Goal: Task Accomplishment & Management: Manage account settings

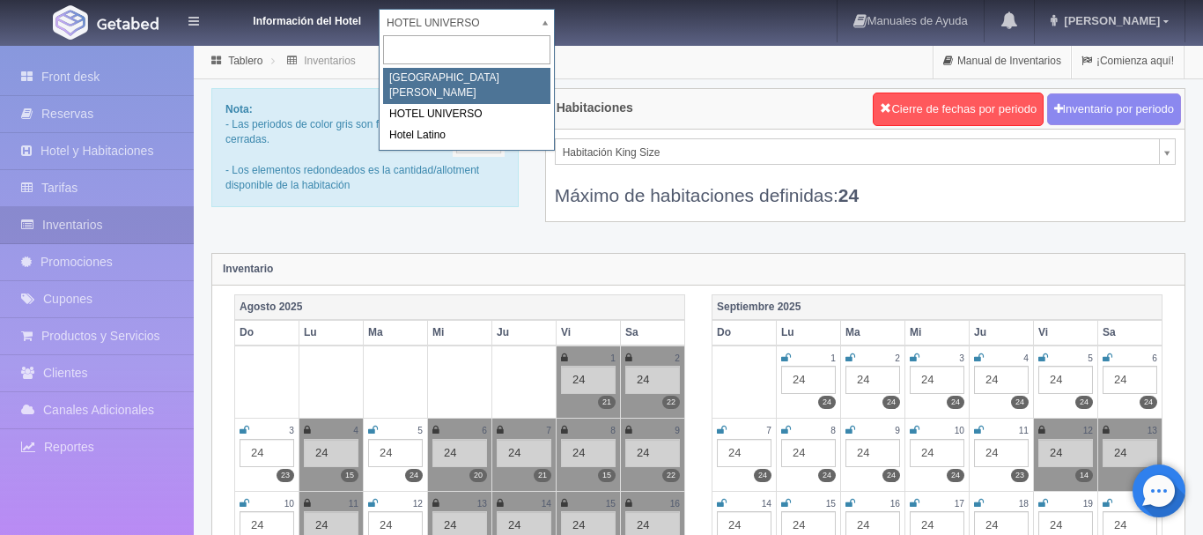
select select "357"
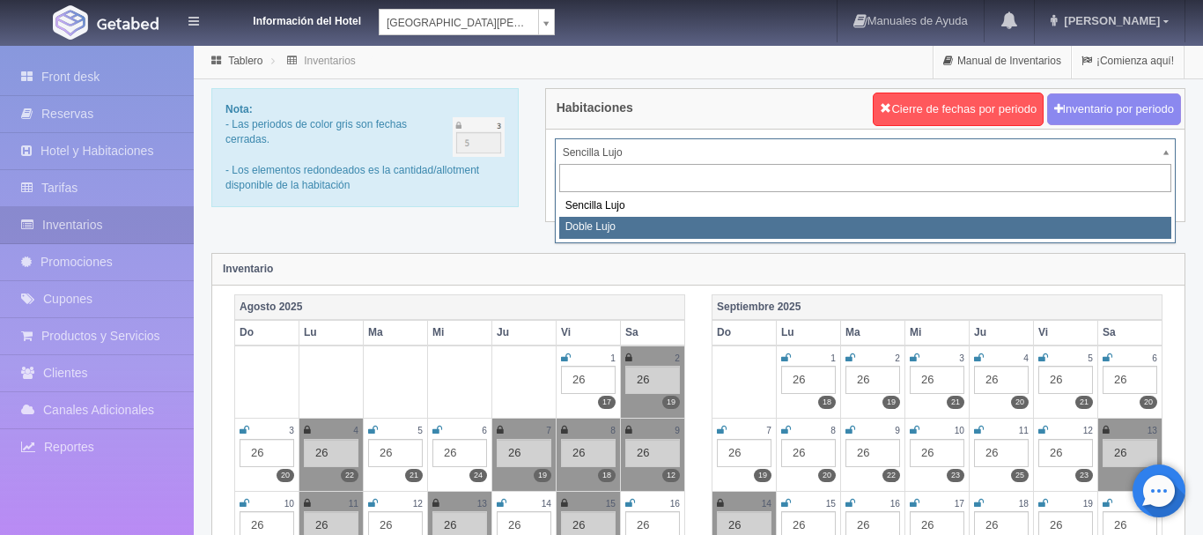
select select "577"
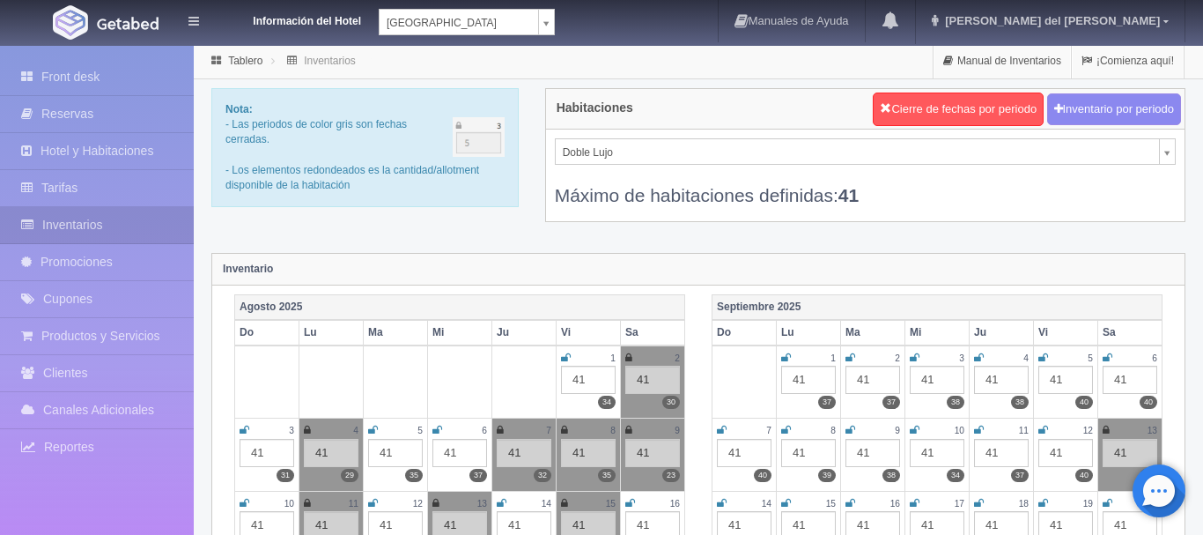
scroll to position [180, 0]
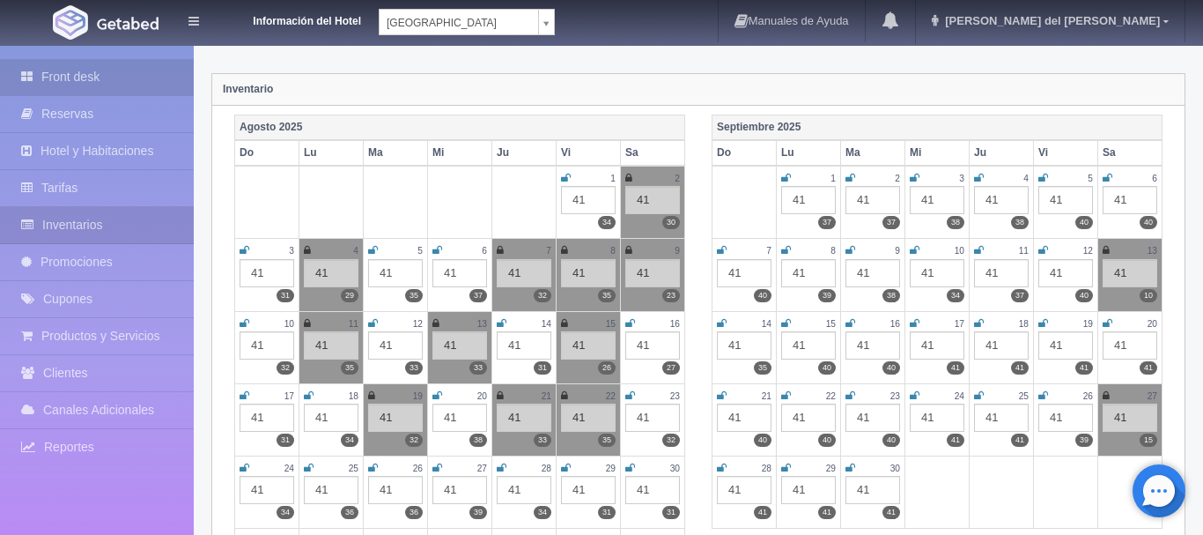
click at [95, 76] on link "Front desk" at bounding box center [97, 77] width 194 height 36
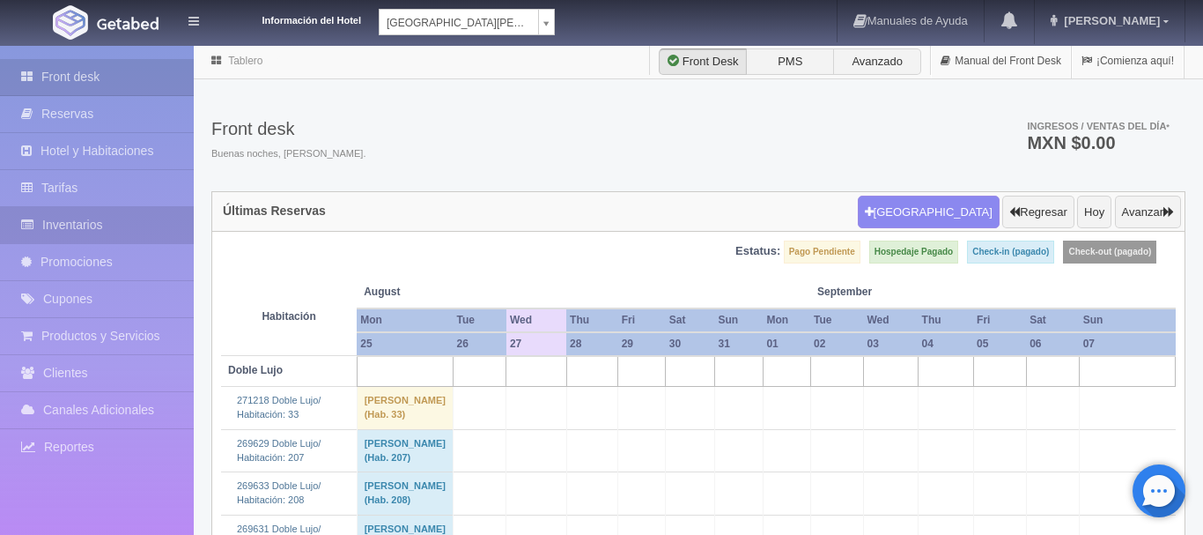
click at [116, 228] on link "Inventarios" at bounding box center [97, 225] width 194 height 36
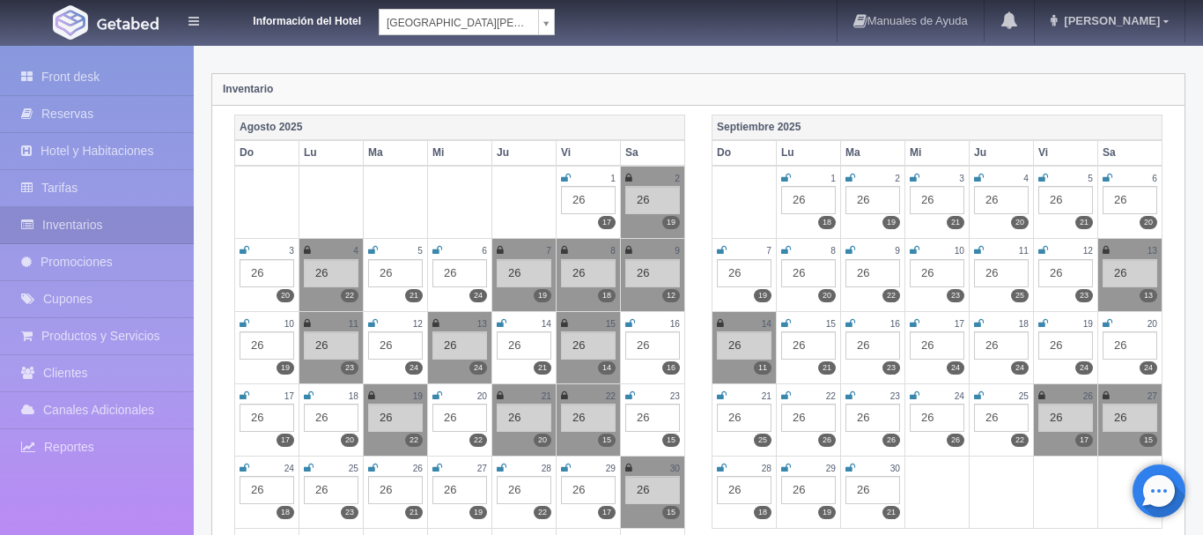
scroll to position [269, 0]
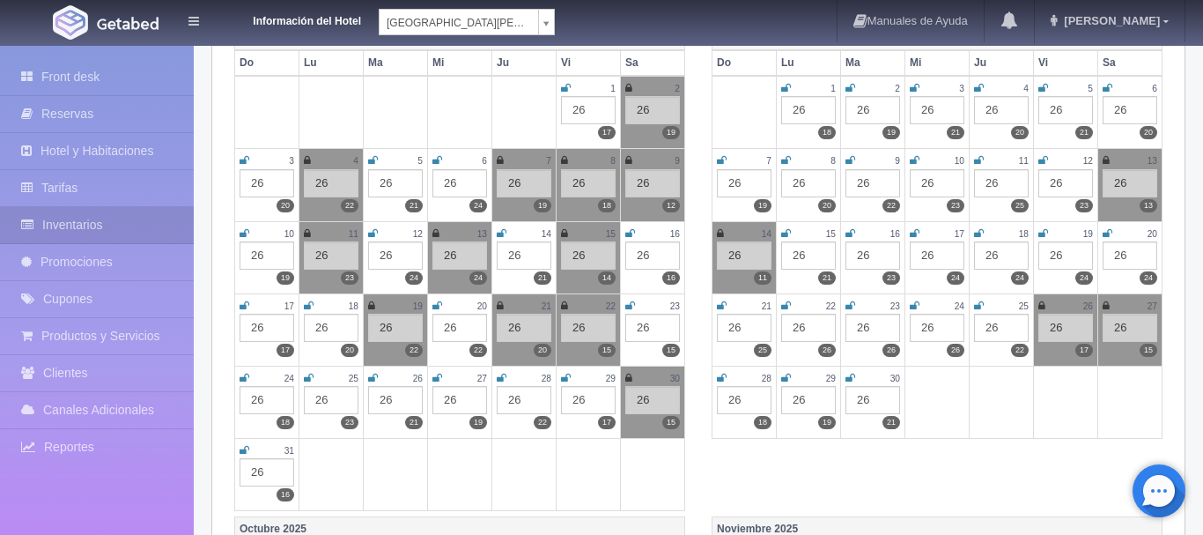
click at [373, 375] on icon at bounding box center [373, 378] width 10 height 11
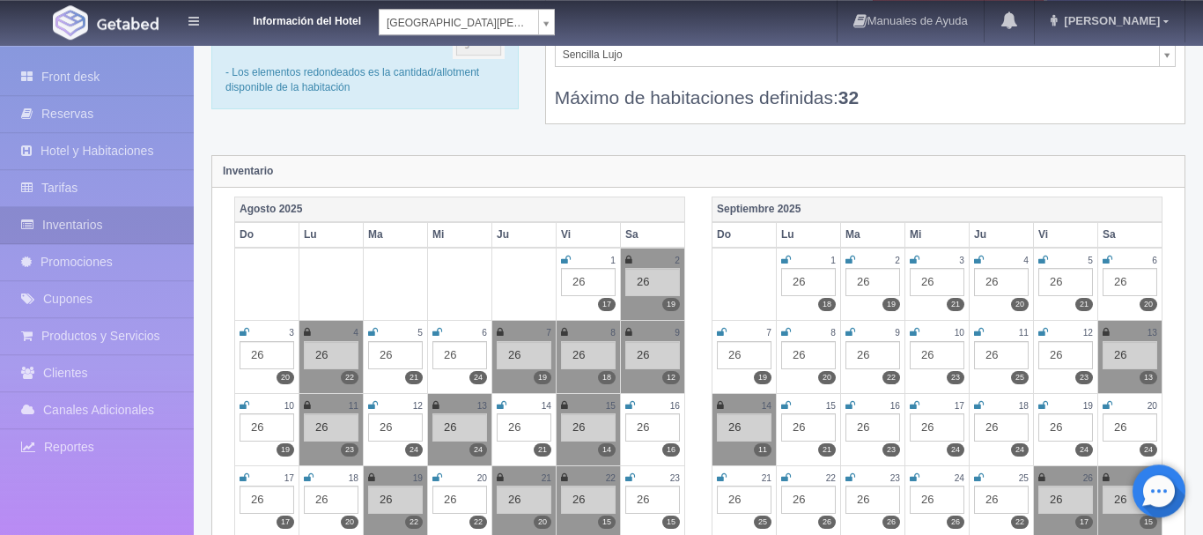
scroll to position [0, 0]
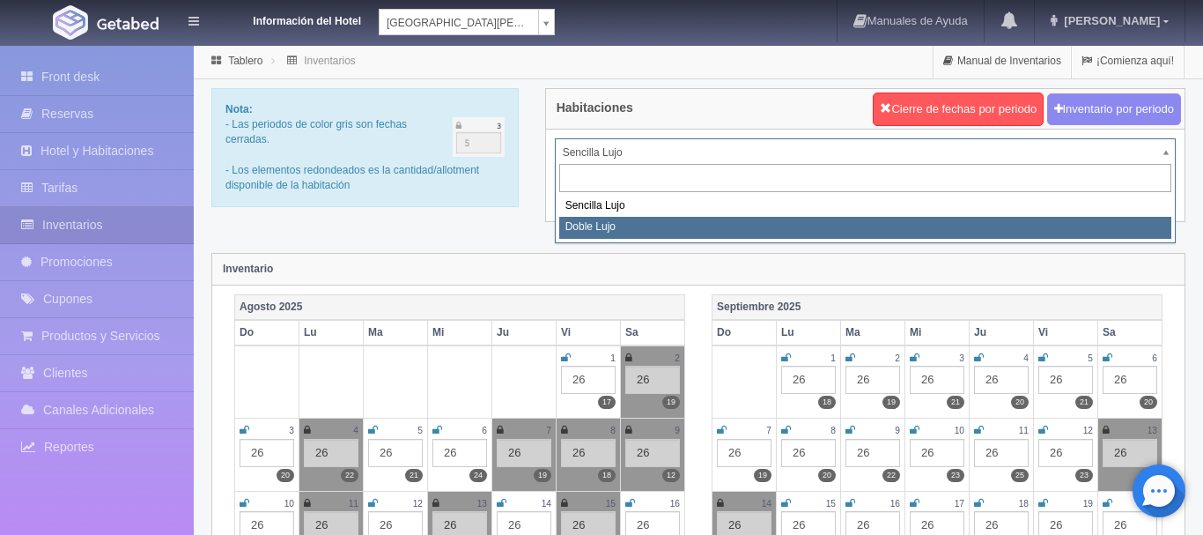
select select "577"
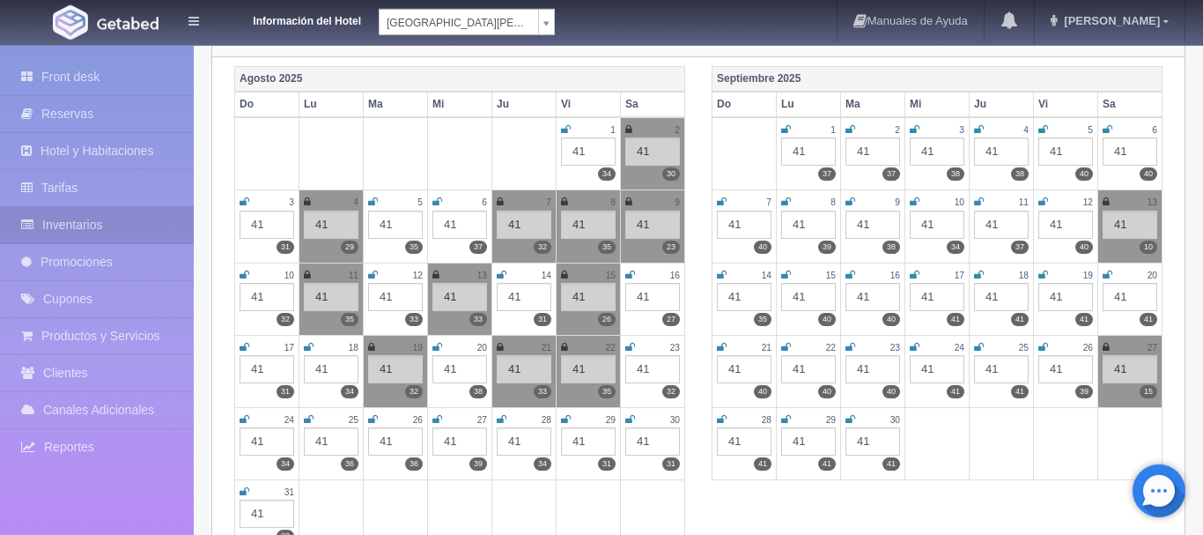
scroll to position [359, 0]
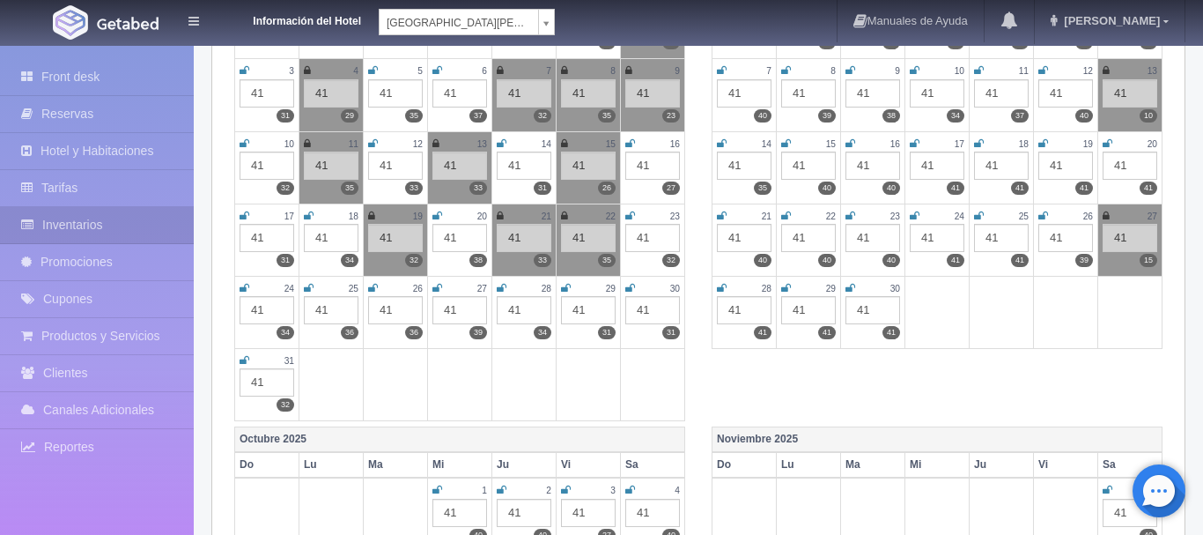
click at [375, 288] on icon at bounding box center [373, 288] width 10 height 11
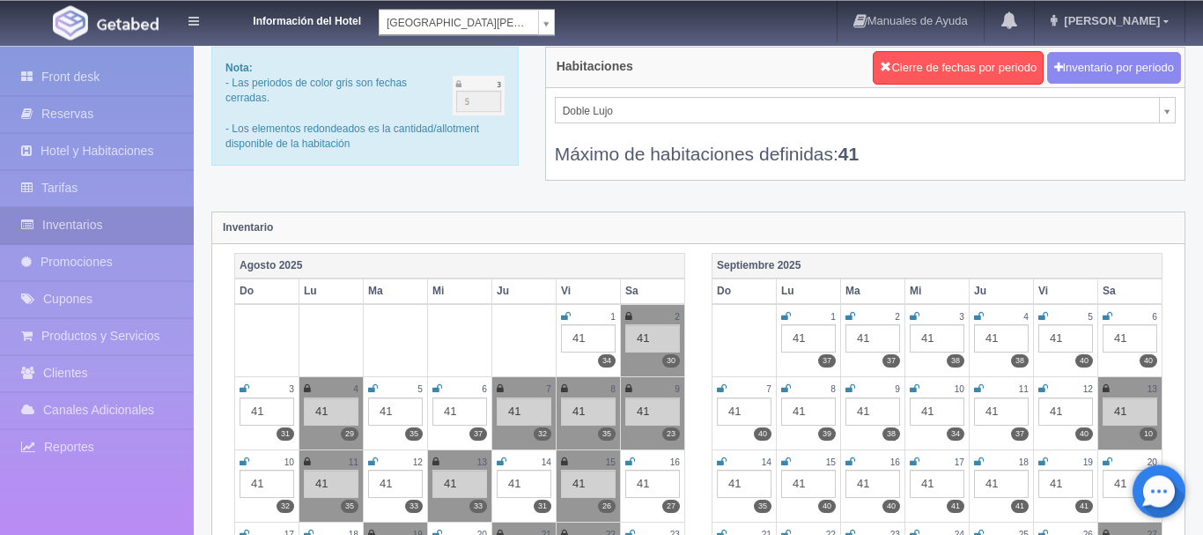
scroll to position [0, 0]
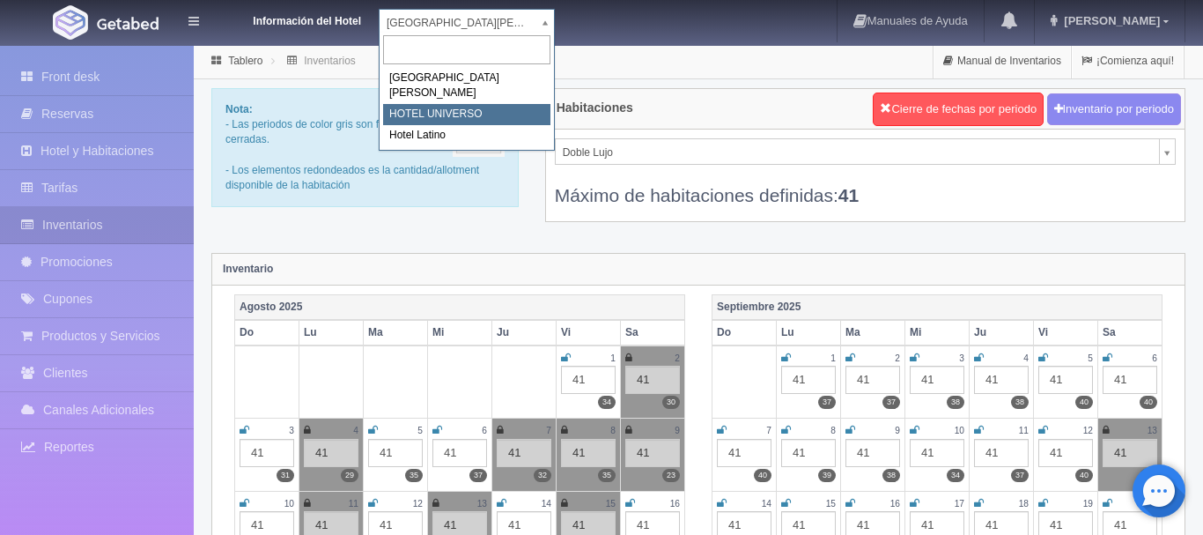
select select "358"
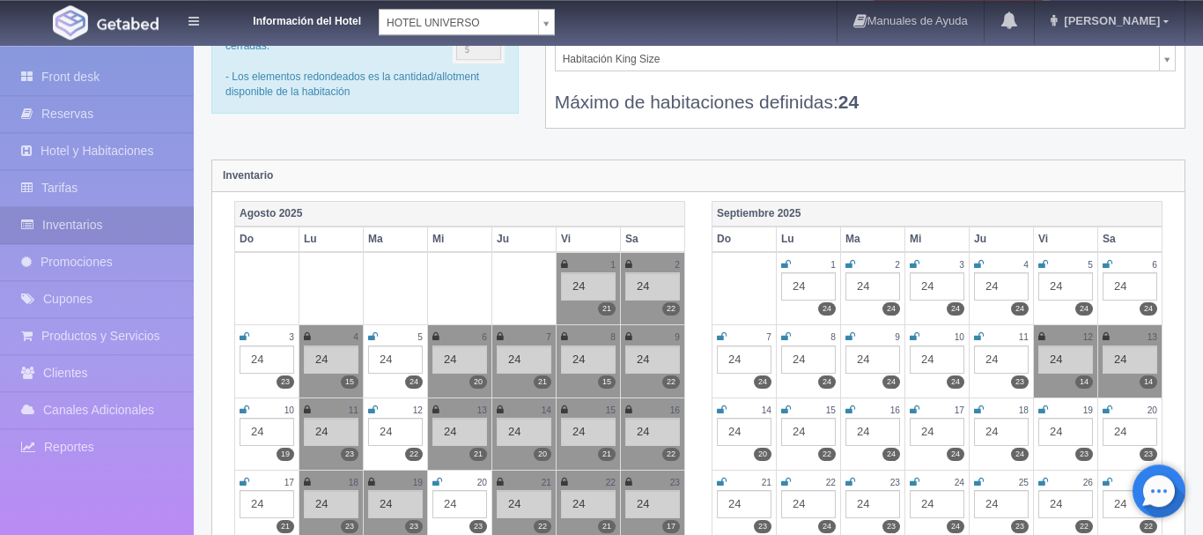
scroll to position [180, 0]
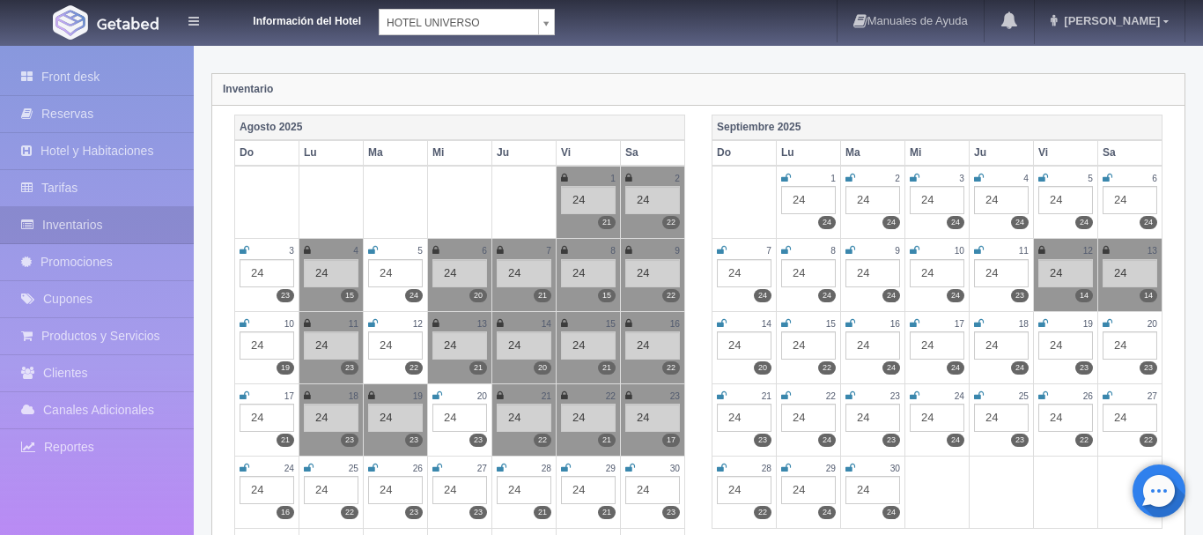
click at [371, 467] on icon at bounding box center [373, 467] width 10 height 11
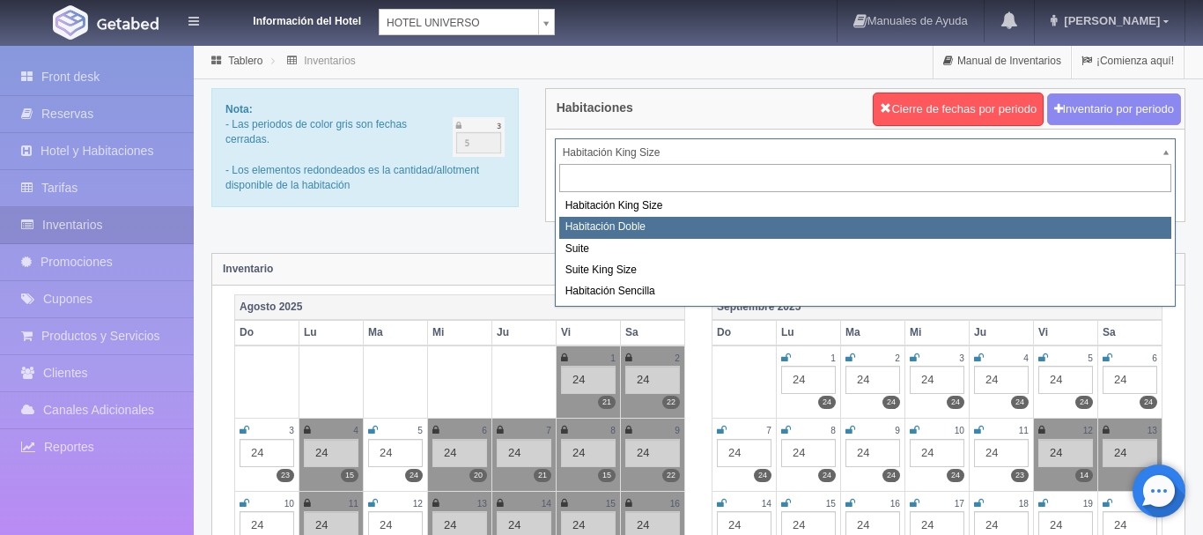
select select "583"
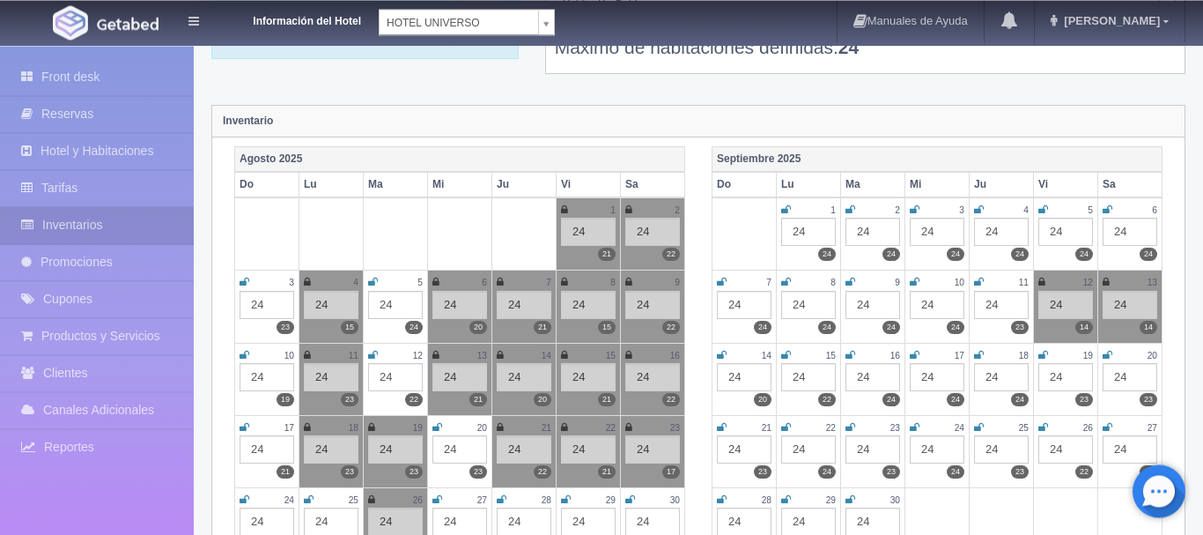
scroll to position [180, 0]
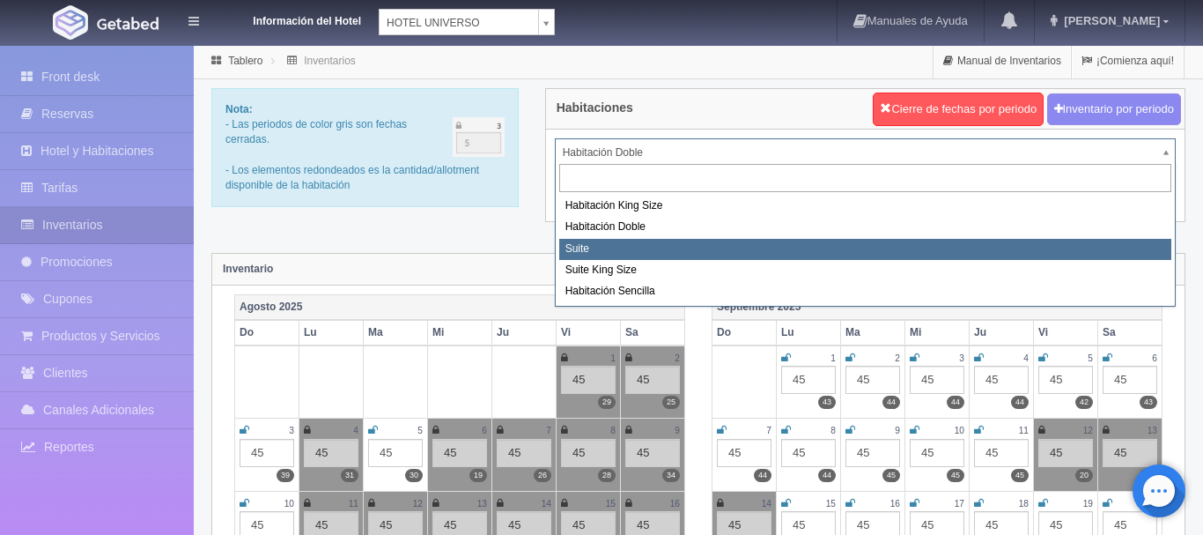
select select "584"
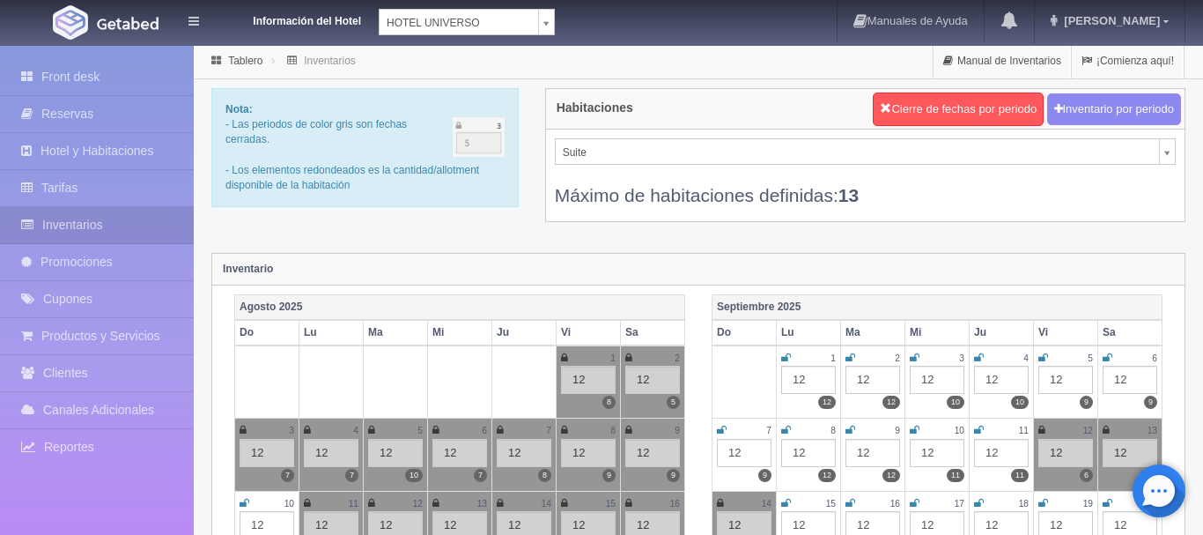
scroll to position [269, 0]
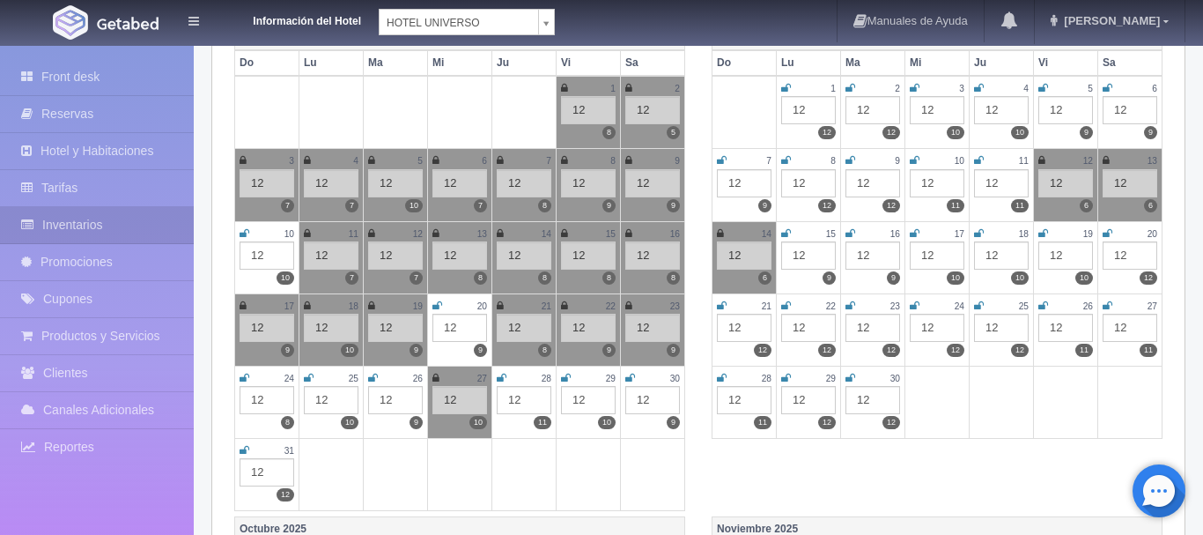
click at [373, 375] on icon at bounding box center [373, 378] width 10 height 11
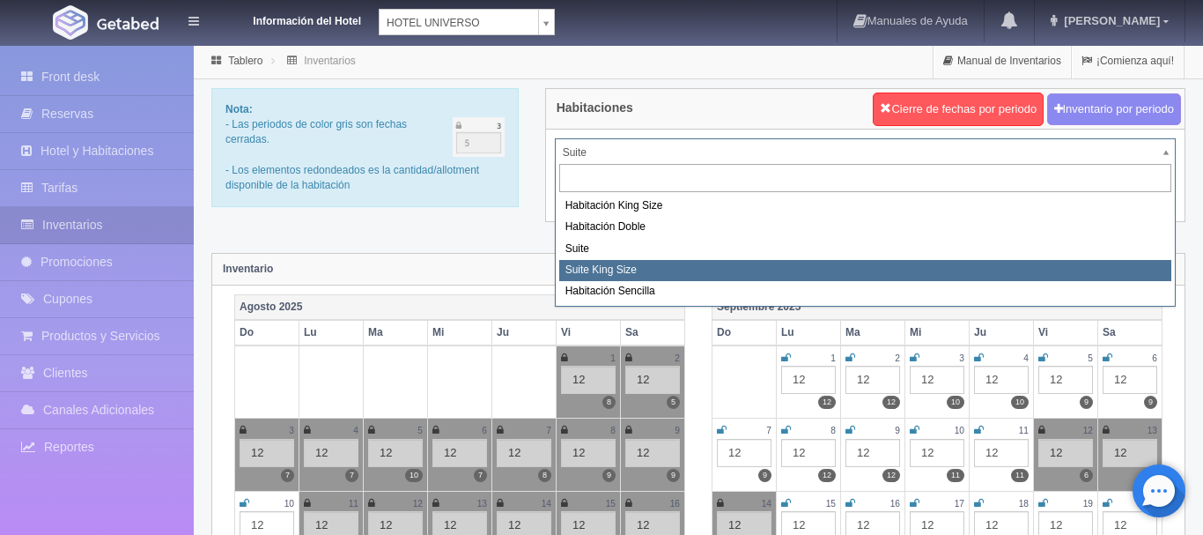
select select "588"
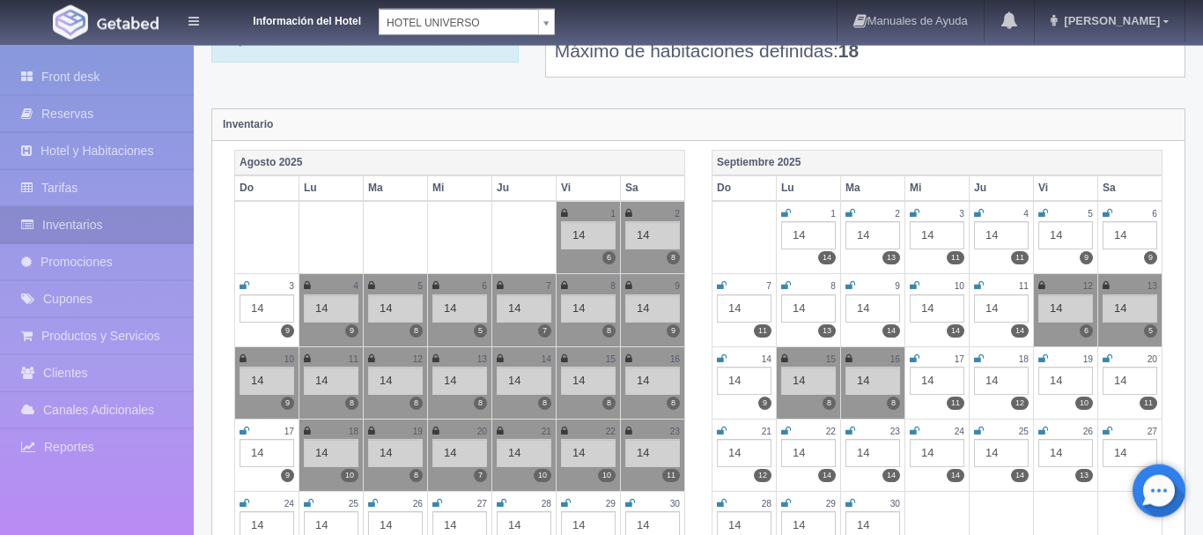
scroll to position [180, 0]
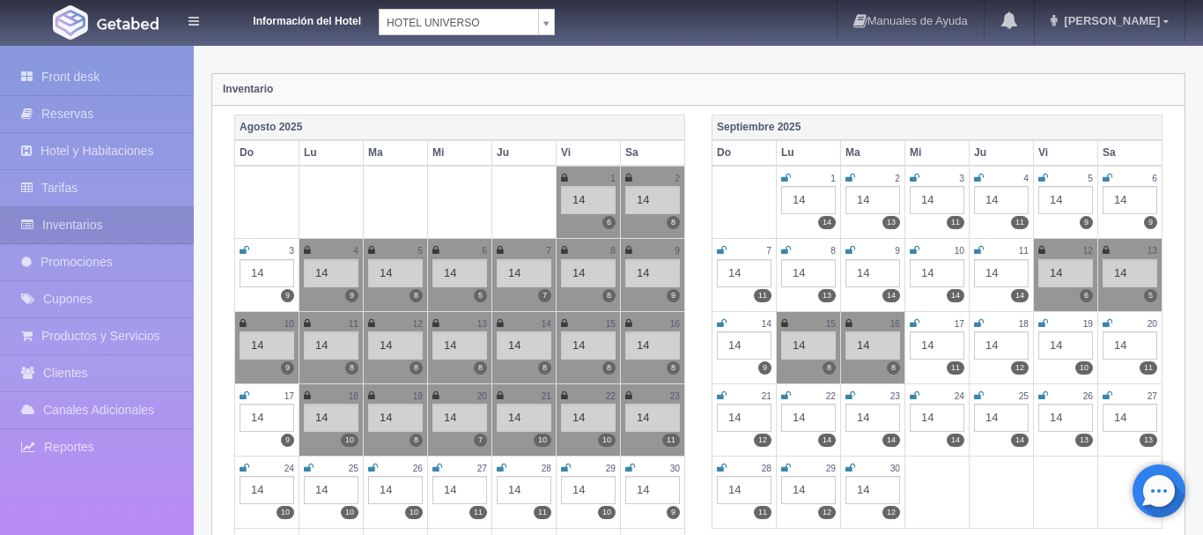
click at [372, 469] on icon at bounding box center [373, 467] width 10 height 11
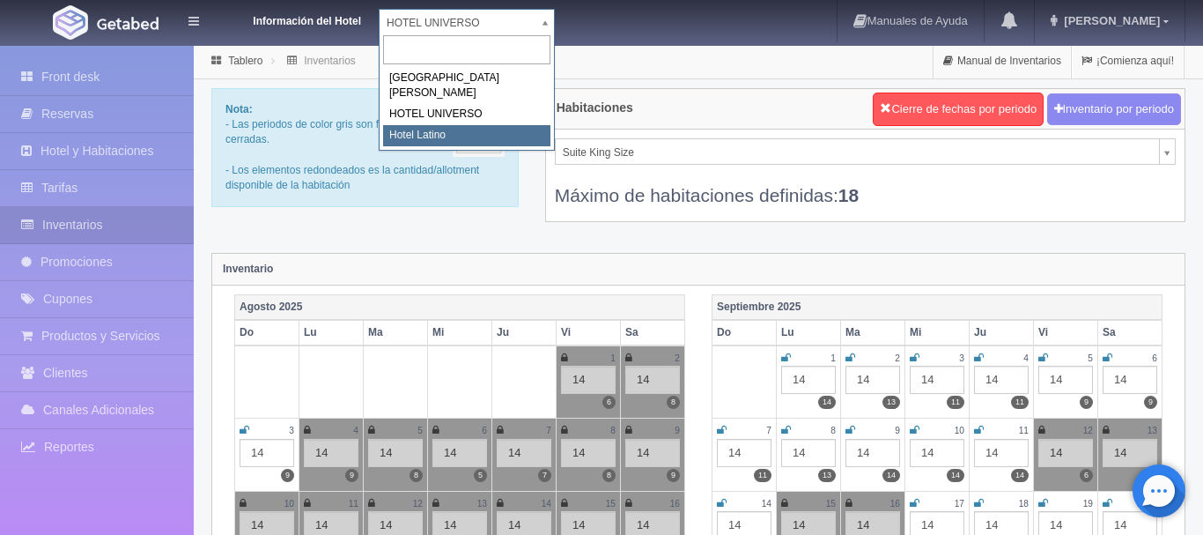
select select "625"
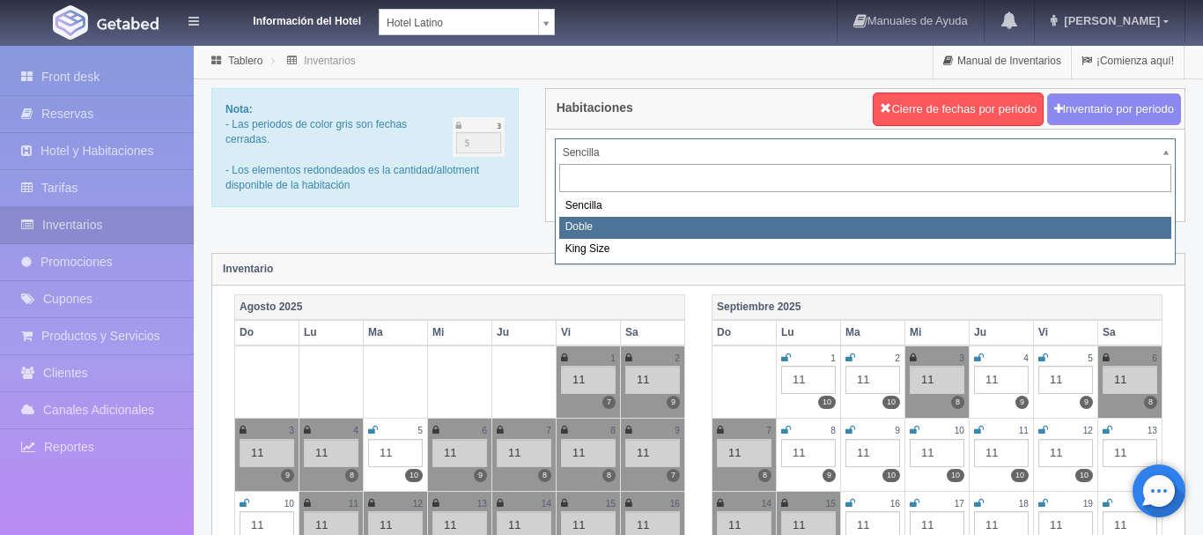
select select "2159"
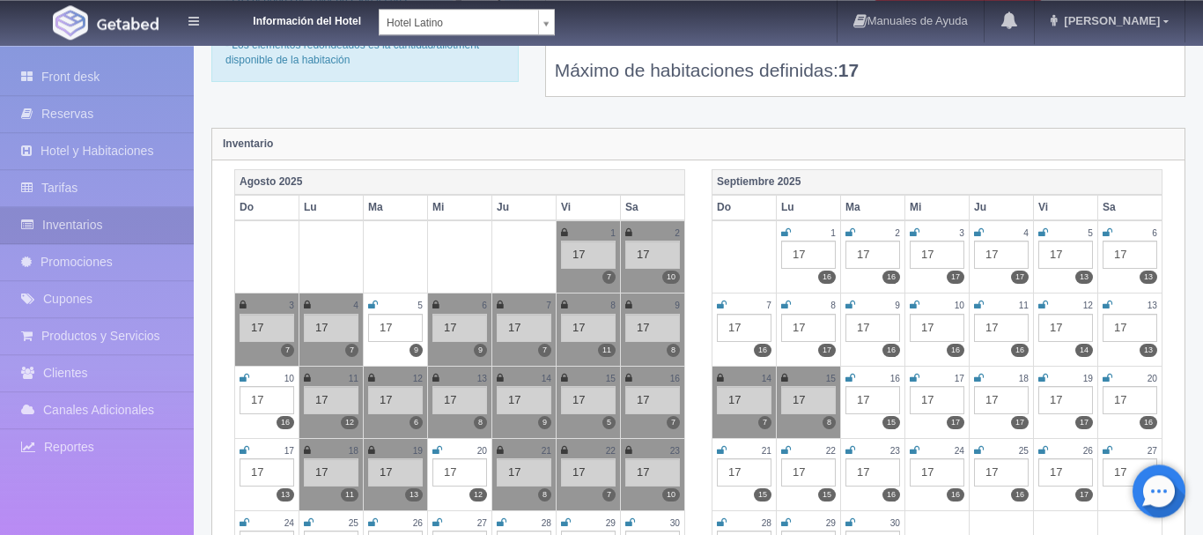
scroll to position [269, 0]
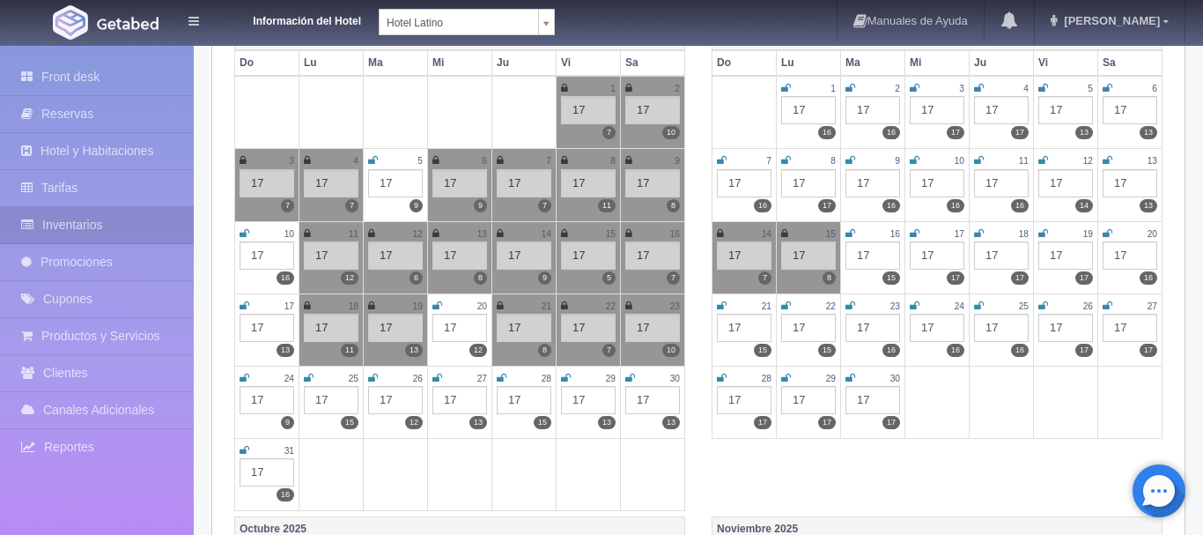
click at [371, 377] on icon at bounding box center [373, 378] width 10 height 11
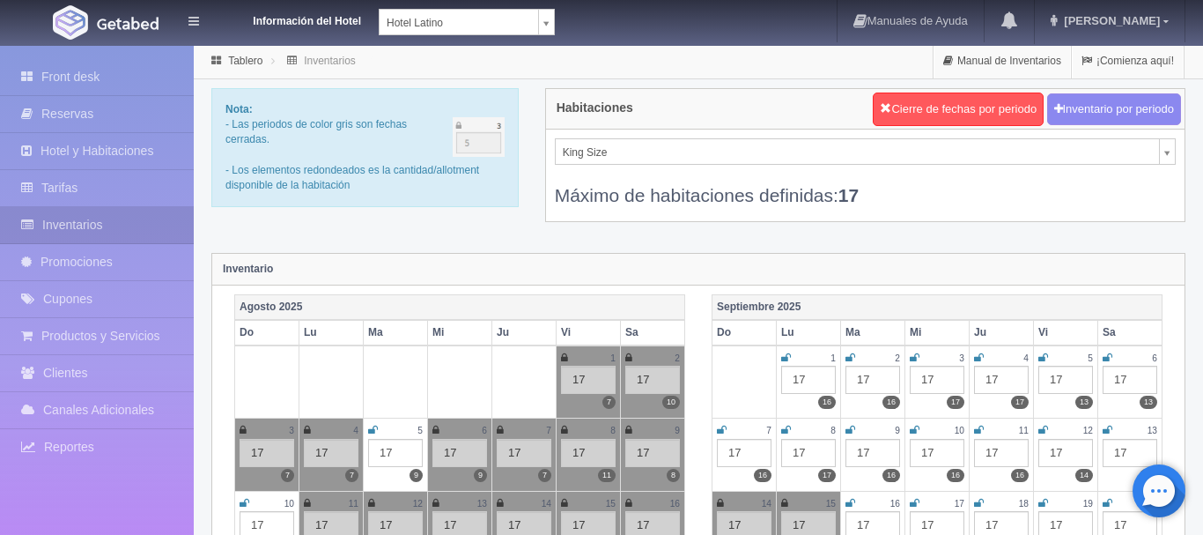
select select "2160"
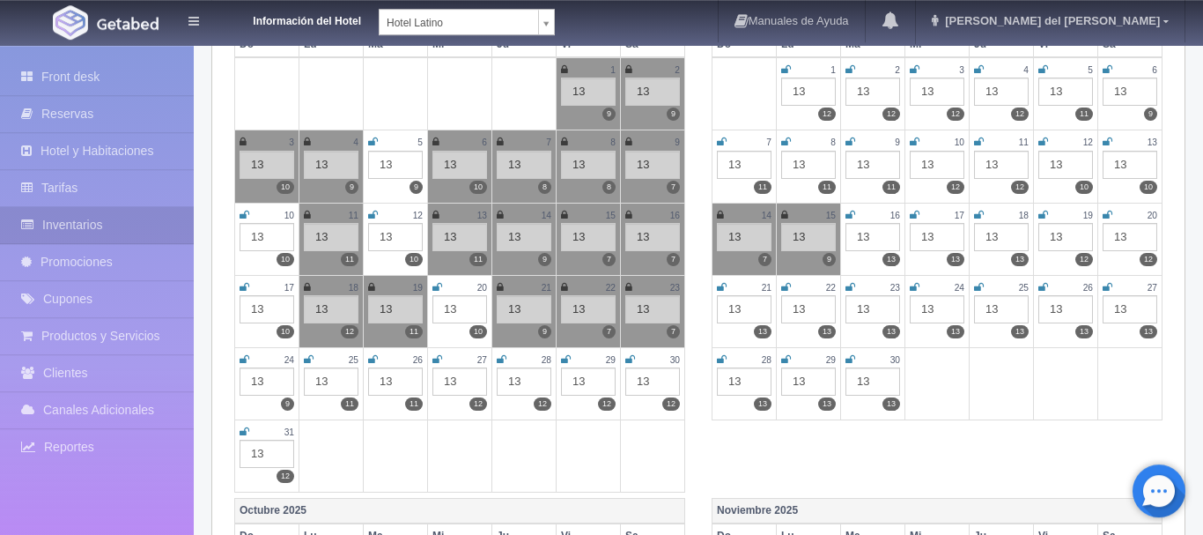
scroll to position [359, 0]
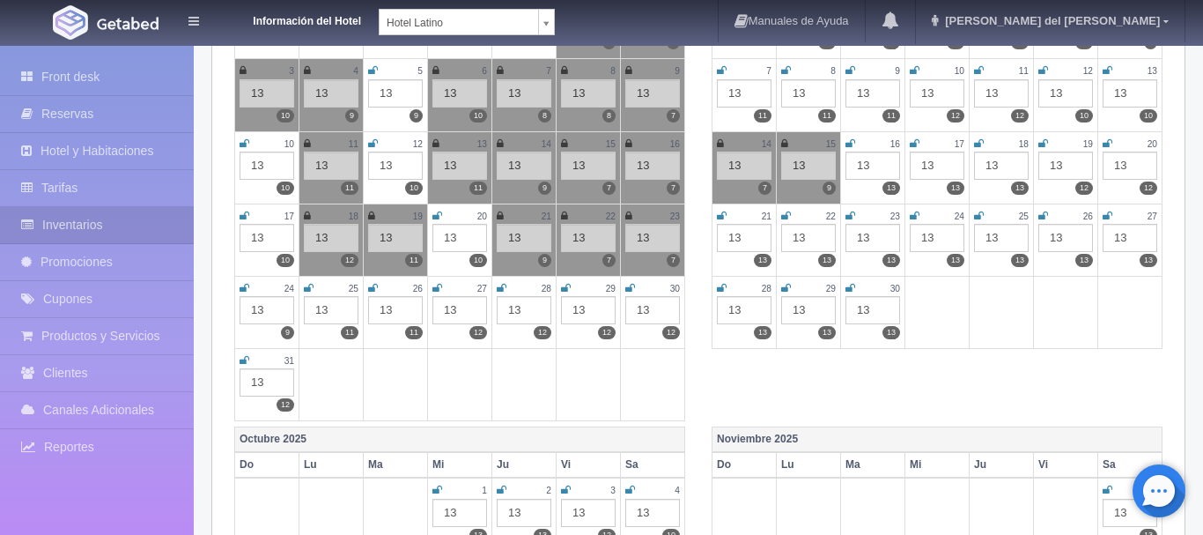
click at [371, 290] on icon at bounding box center [373, 288] width 10 height 11
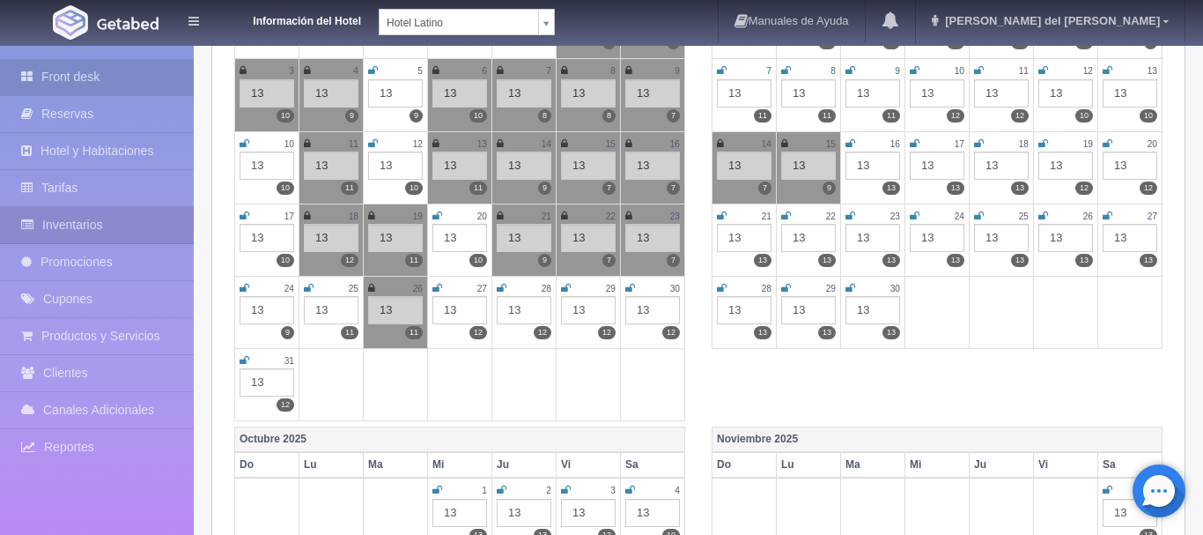
click at [56, 75] on link "Front desk" at bounding box center [97, 77] width 194 height 36
